Goal: Task Accomplishment & Management: Use online tool/utility

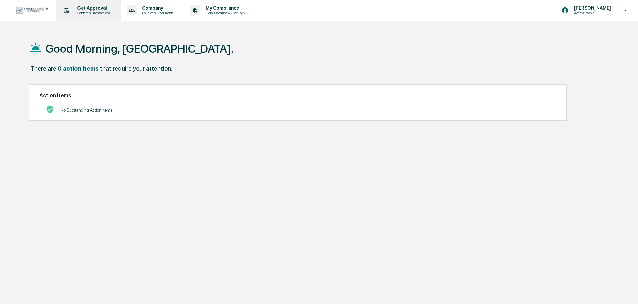
click at [101, 11] on p "Content & Transactions" at bounding box center [92, 13] width 41 height 5
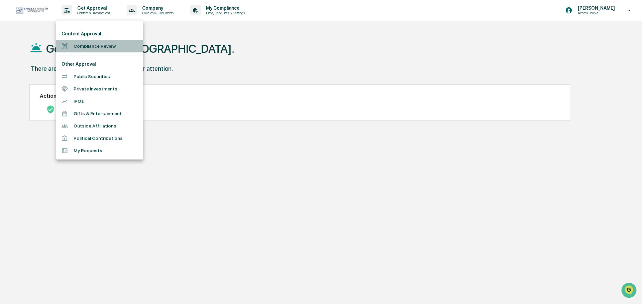
click at [98, 44] on li "Compliance Review" at bounding box center [99, 46] width 87 height 12
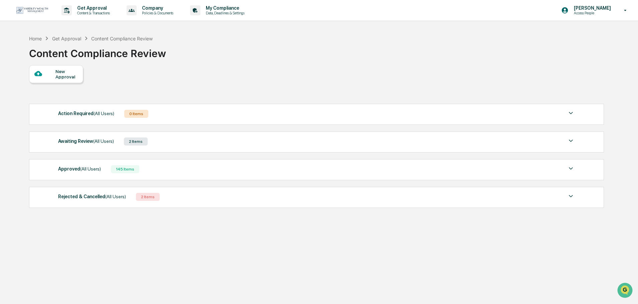
click at [158, 141] on div "Awaiting Review (All Users) 2 Items" at bounding box center [316, 141] width 517 height 9
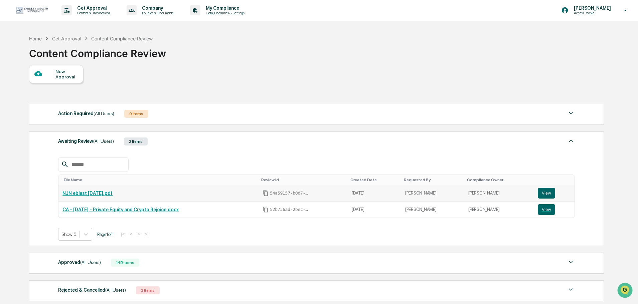
click at [113, 193] on link "NJN eblast [DATE].pdf" at bounding box center [87, 193] width 50 height 5
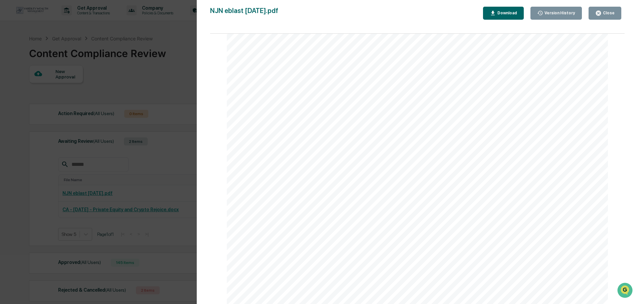
scroll to position [26, 0]
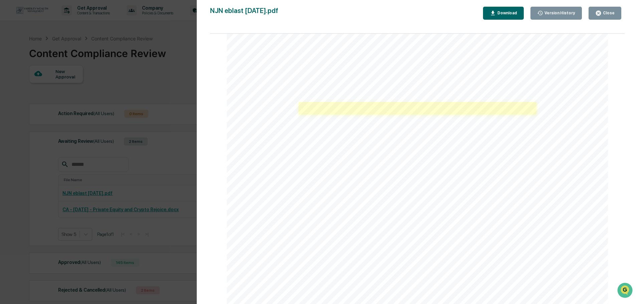
click at [418, 111] on link at bounding box center [418, 108] width 238 height 12
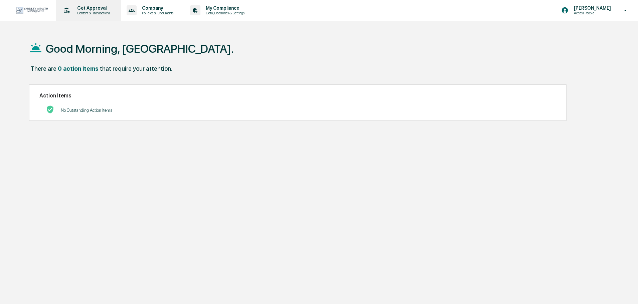
click at [96, 14] on p "Content & Transactions" at bounding box center [92, 13] width 41 height 5
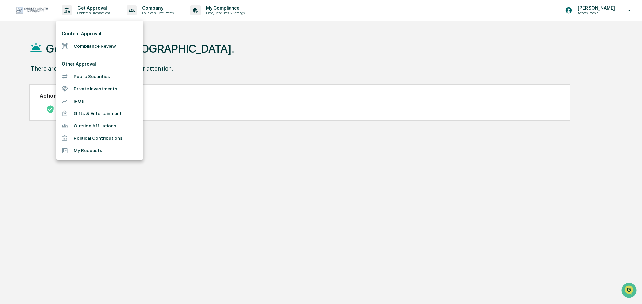
click at [94, 47] on li "Compliance Review" at bounding box center [99, 46] width 87 height 12
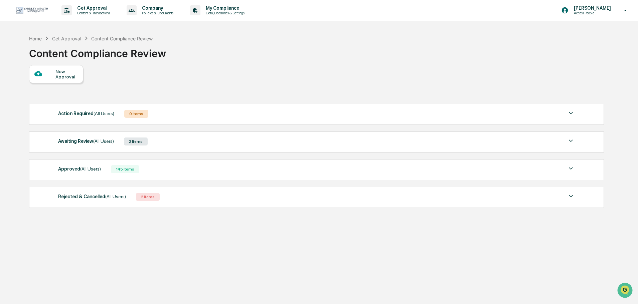
click at [147, 139] on div "Awaiting Review (All Users) 2 Items" at bounding box center [316, 141] width 517 height 9
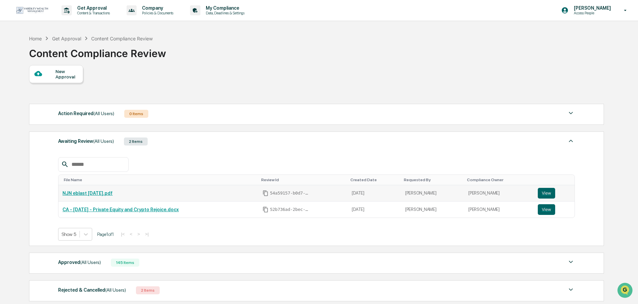
click at [113, 192] on link "NJN eblast [DATE].pdf" at bounding box center [87, 193] width 50 height 5
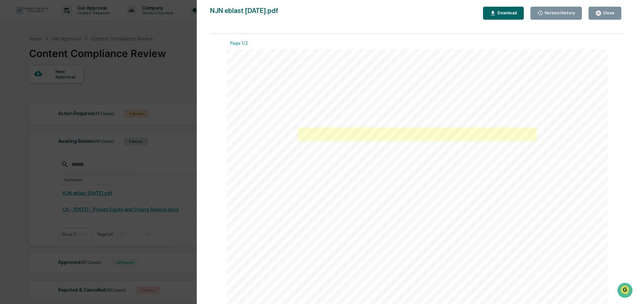
click at [445, 135] on link at bounding box center [418, 134] width 238 height 12
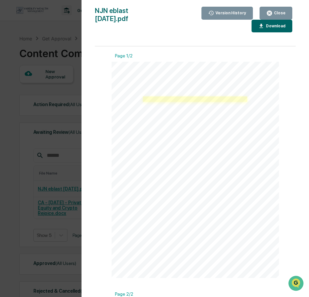
click at [213, 100] on link at bounding box center [195, 99] width 104 height 5
